Goal: Find specific page/section: Find specific page/section

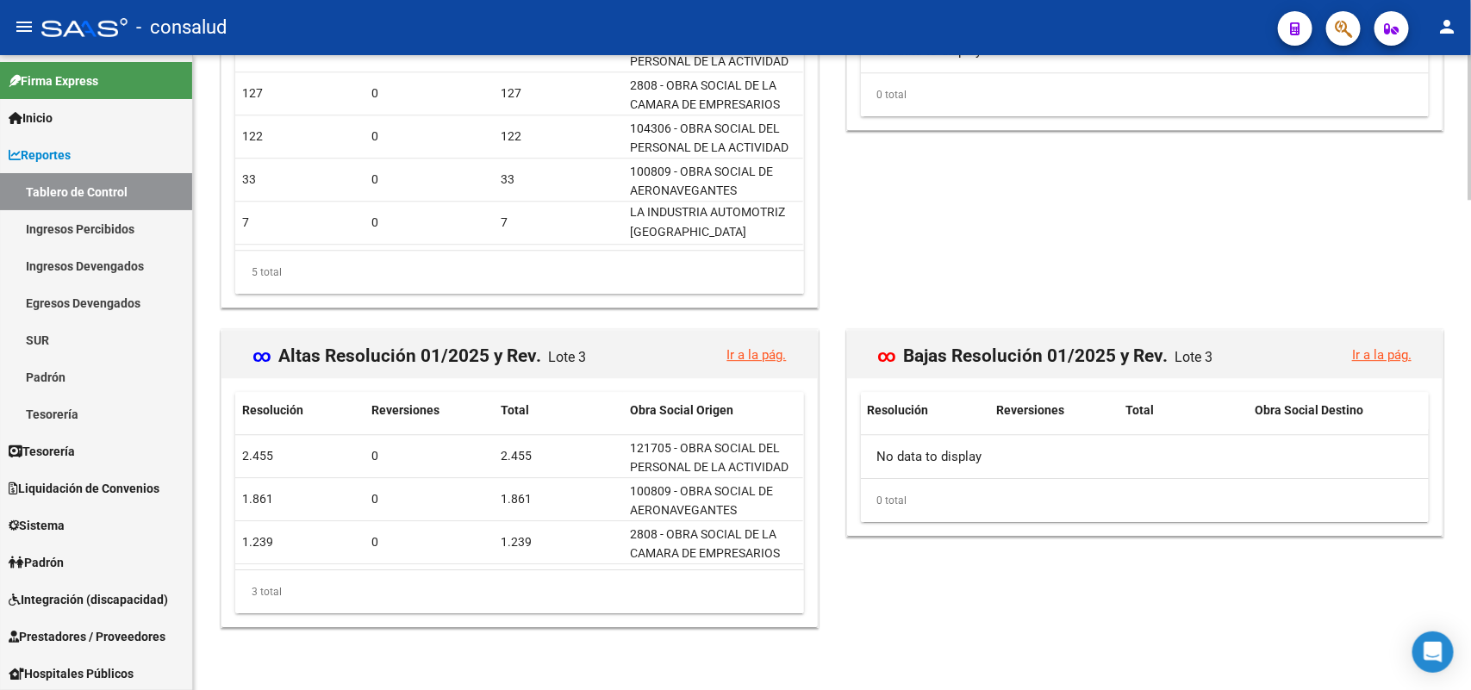
scroll to position [2156, 0]
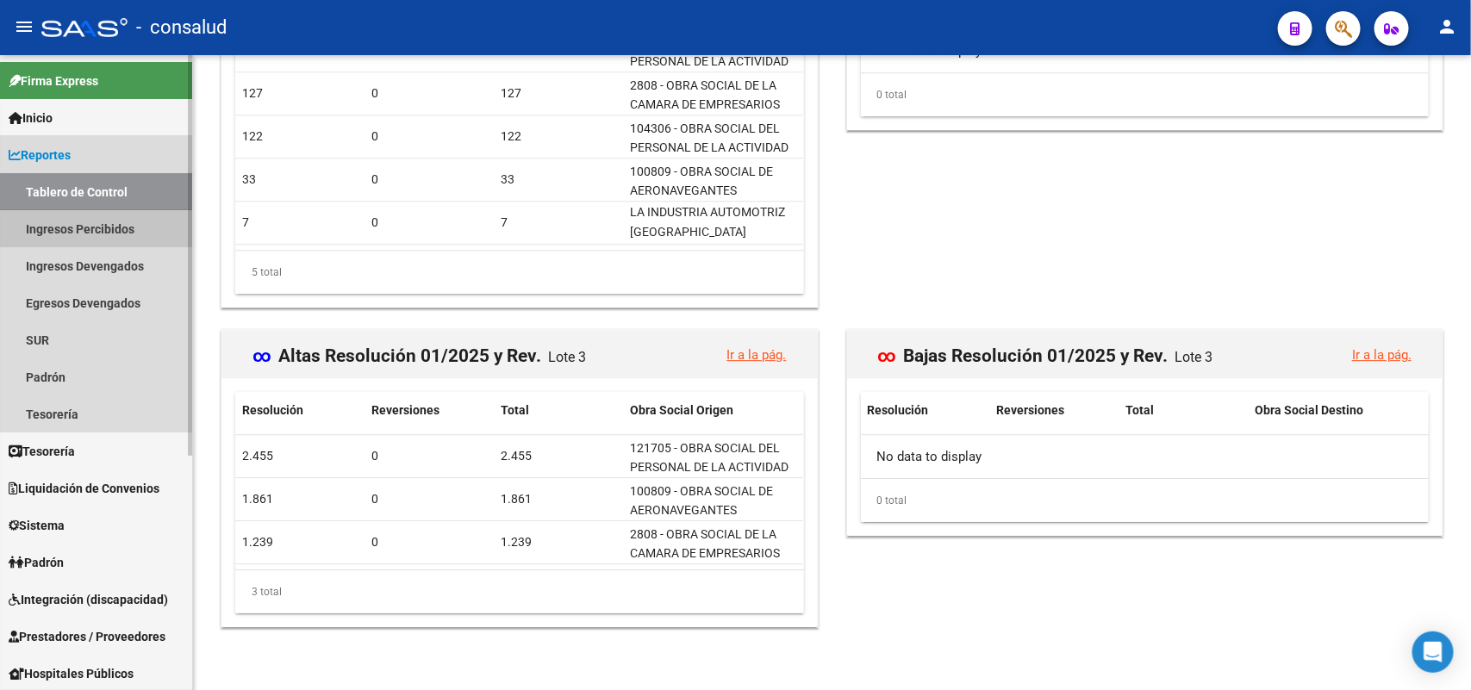
click at [96, 226] on link "Ingresos Percibidos" at bounding box center [96, 228] width 192 height 37
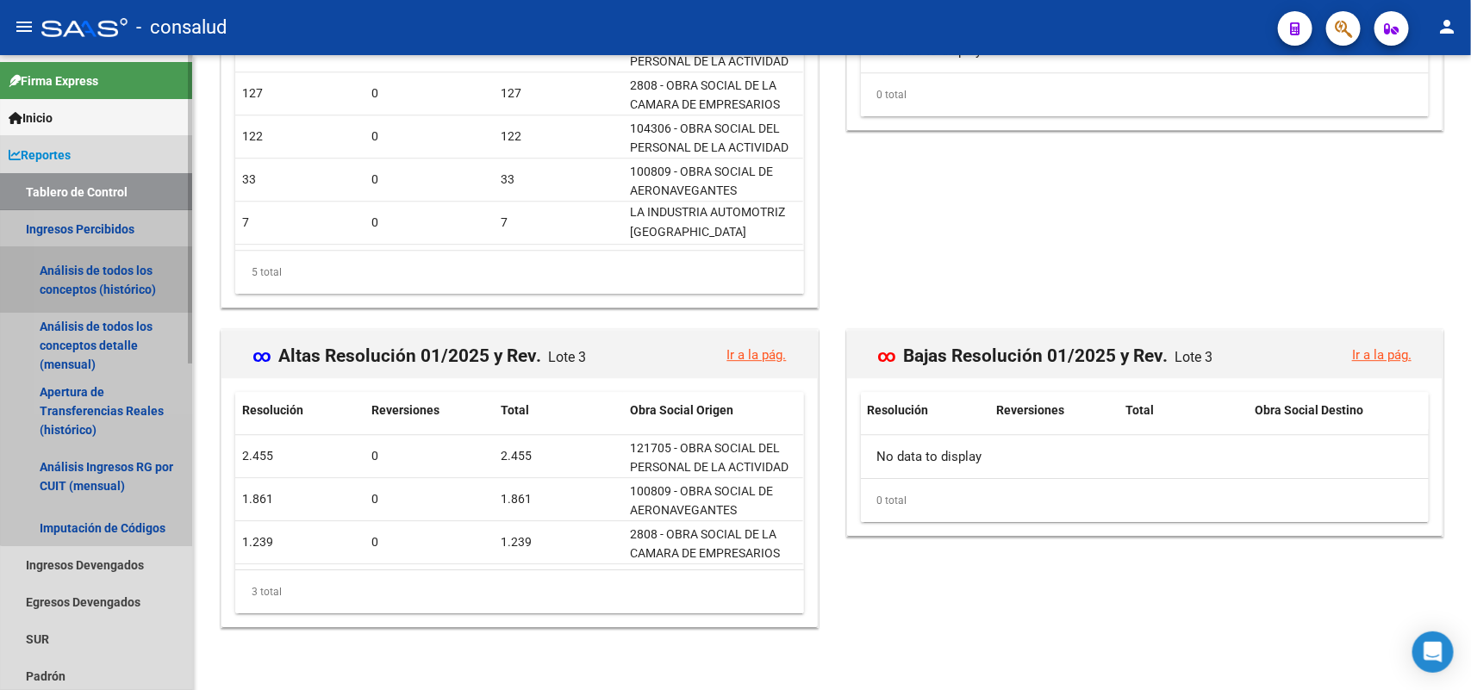
click at [109, 271] on link "Análisis de todos los conceptos (histórico)" at bounding box center [96, 279] width 192 height 65
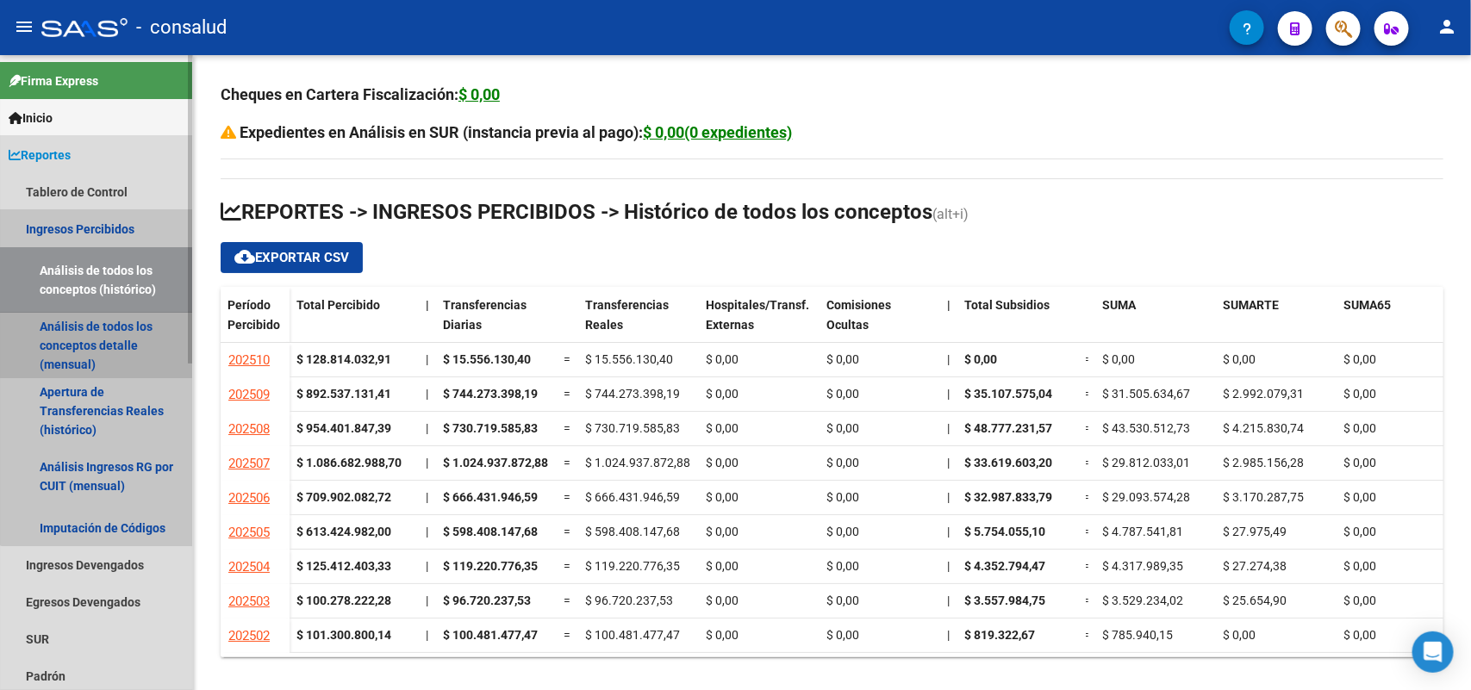
click at [105, 325] on link "Análisis de todos los conceptos detalle (mensual)" at bounding box center [96, 345] width 192 height 65
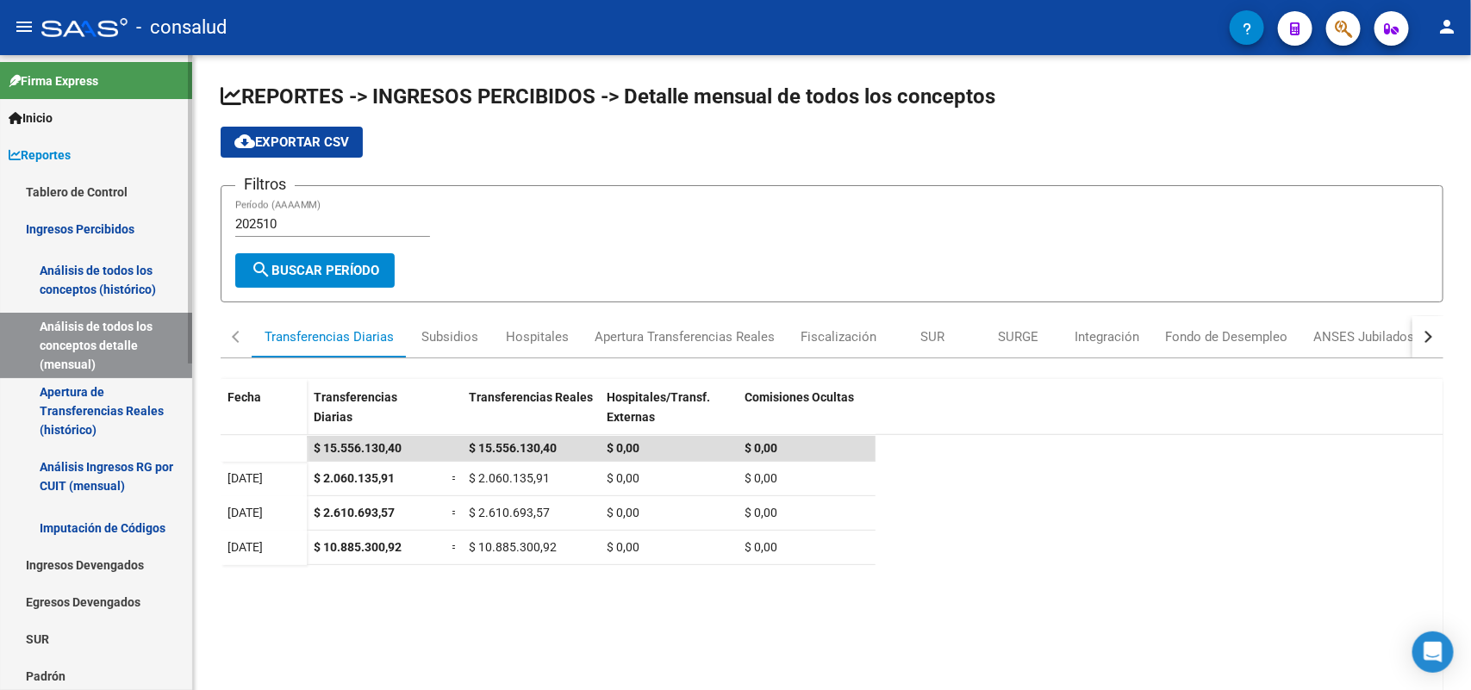
click at [80, 271] on link "Análisis de todos los conceptos (histórico)" at bounding box center [96, 279] width 192 height 65
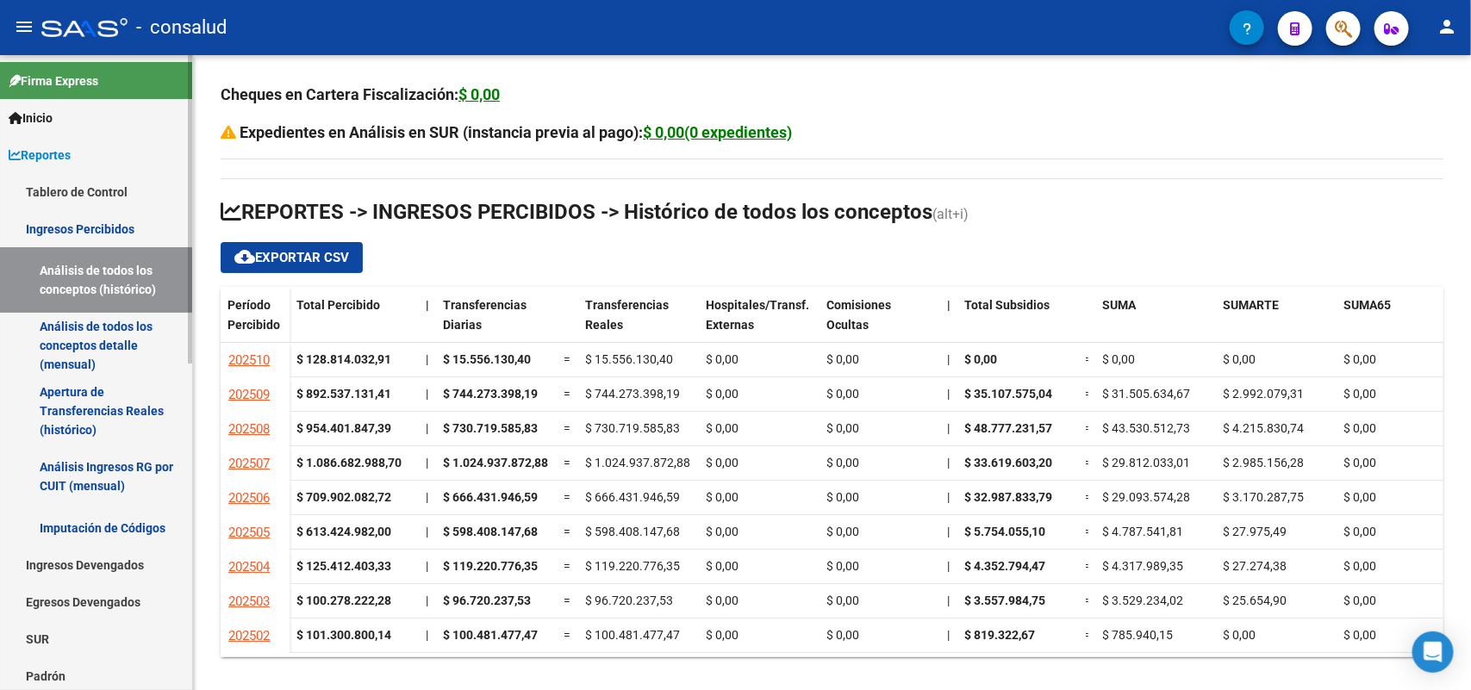
click at [79, 218] on link "Ingresos Percibidos" at bounding box center [96, 228] width 192 height 37
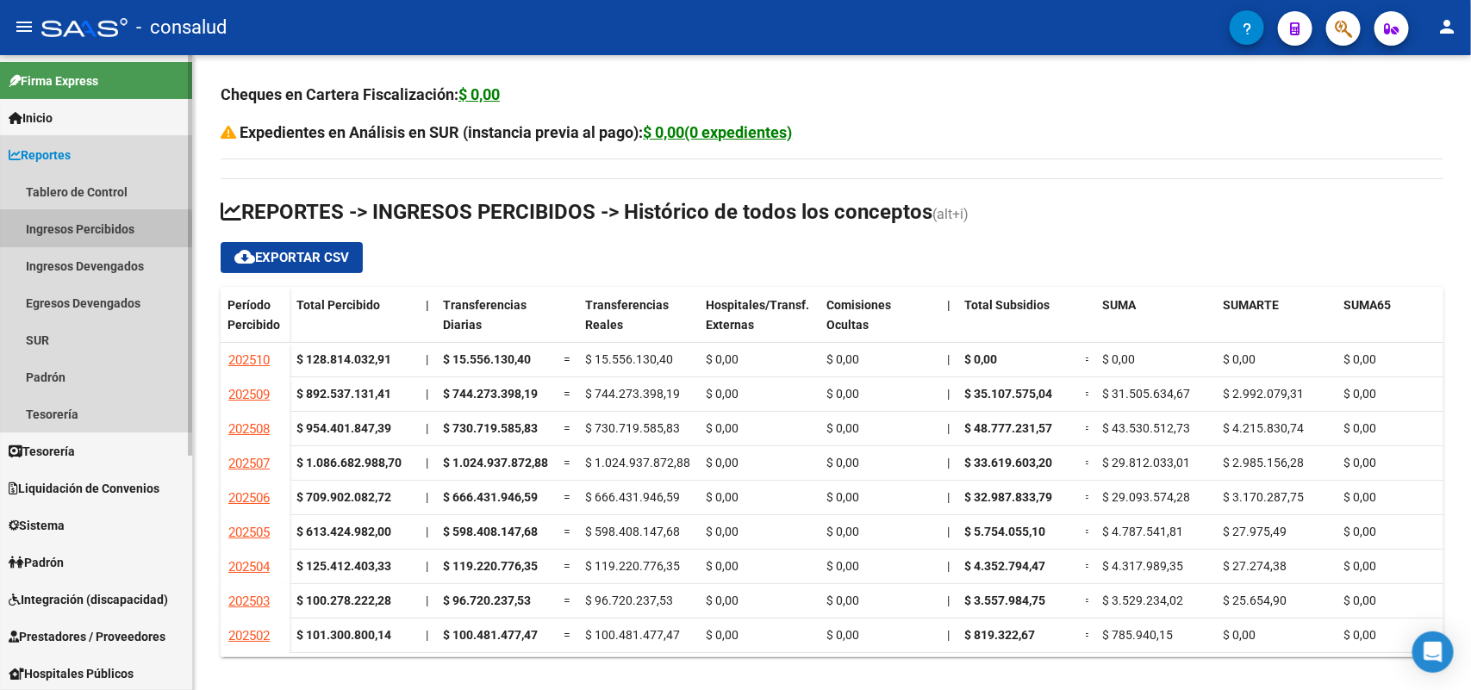
click at [72, 228] on link "Ingresos Percibidos" at bounding box center [96, 228] width 192 height 37
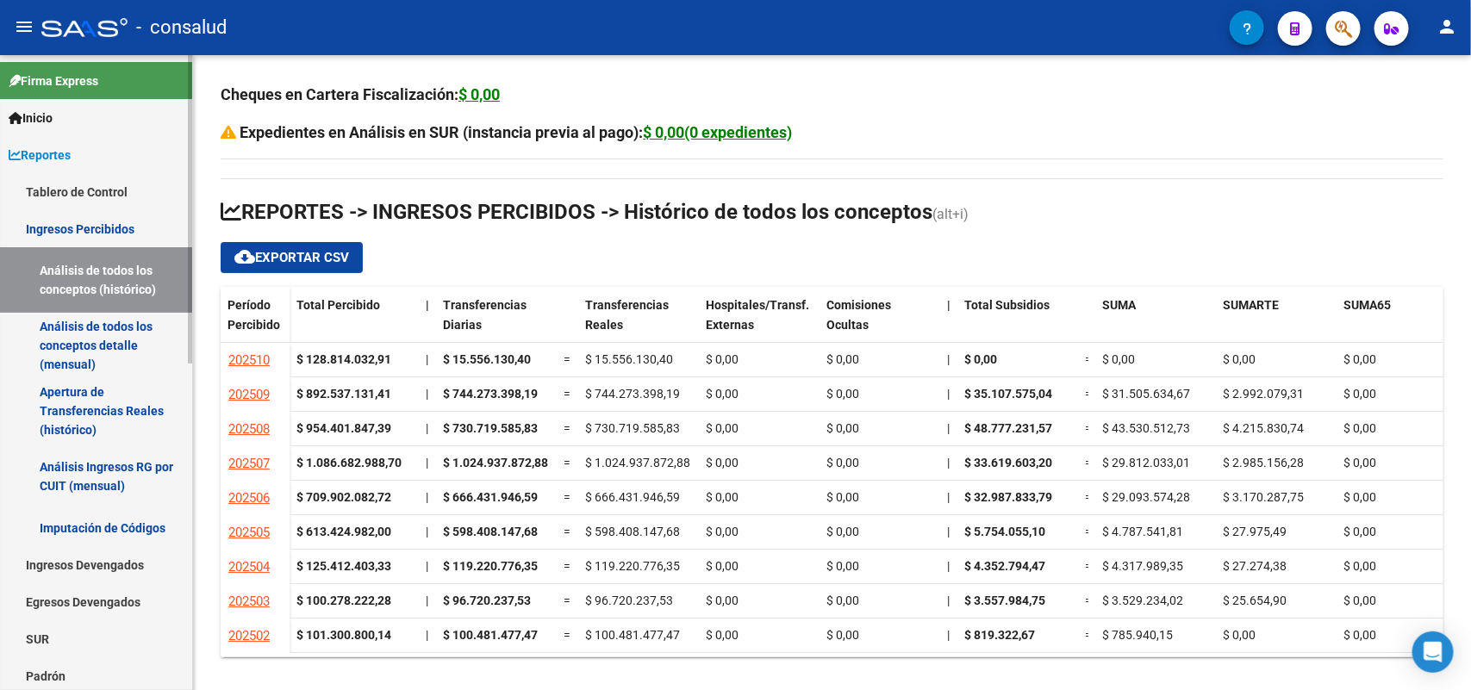
click at [76, 227] on link "Ingresos Percibidos" at bounding box center [96, 228] width 192 height 37
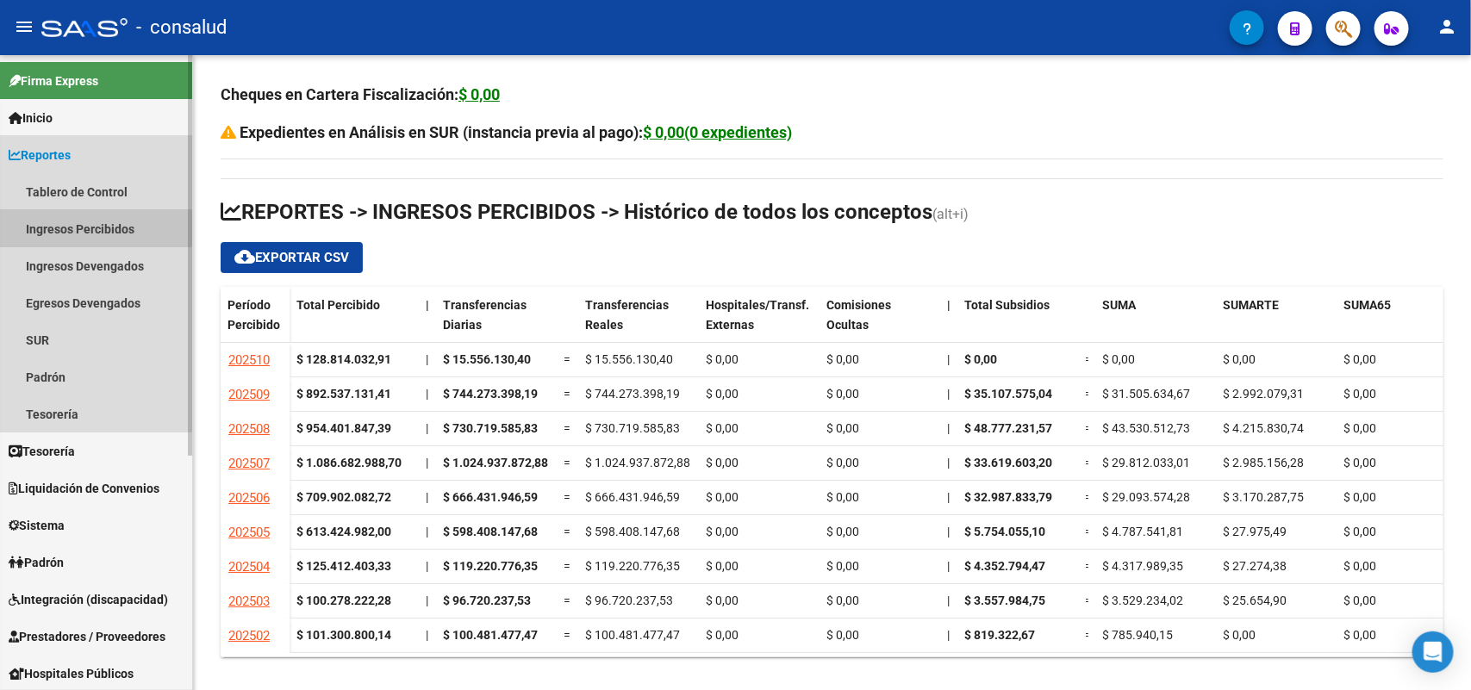
click at [78, 221] on link "Ingresos Percibidos" at bounding box center [96, 228] width 192 height 37
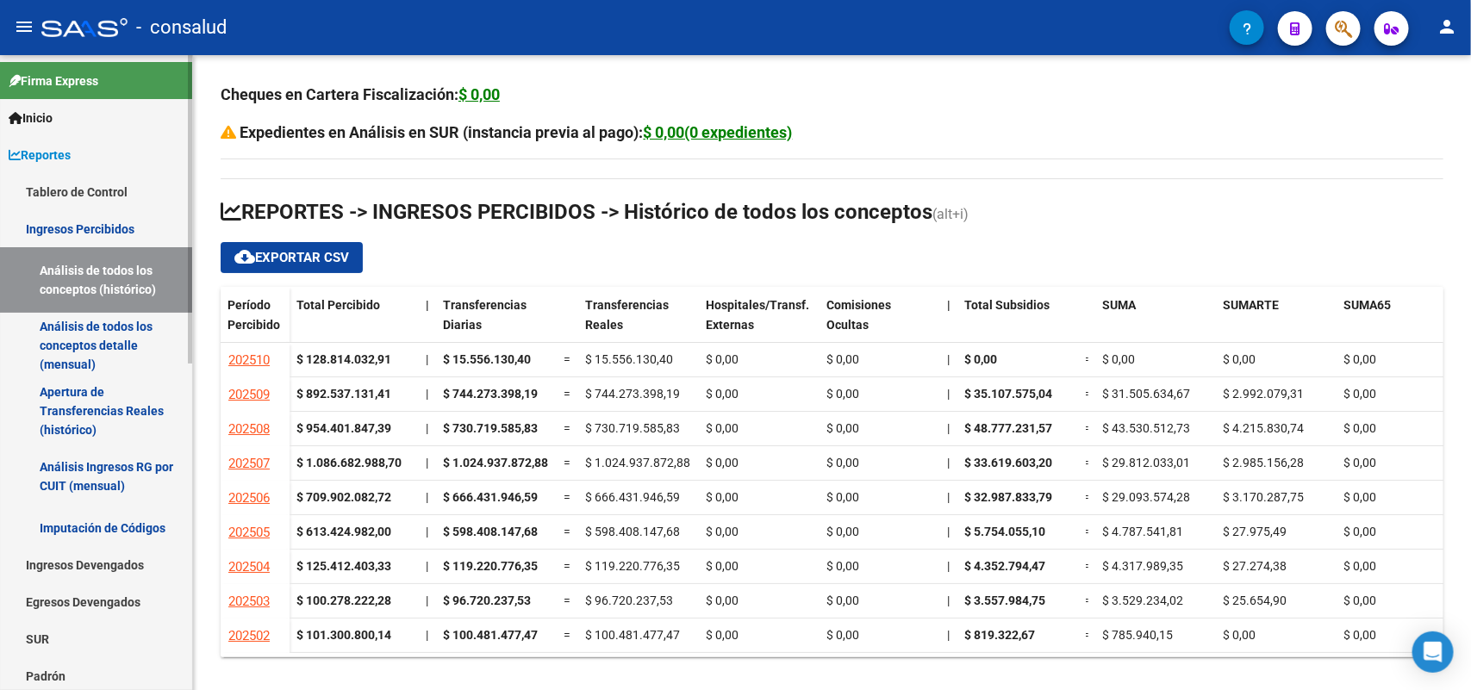
click at [87, 271] on link "Análisis de todos los conceptos (histórico)" at bounding box center [96, 279] width 192 height 65
